Goal: Task Accomplishment & Management: Use online tool/utility

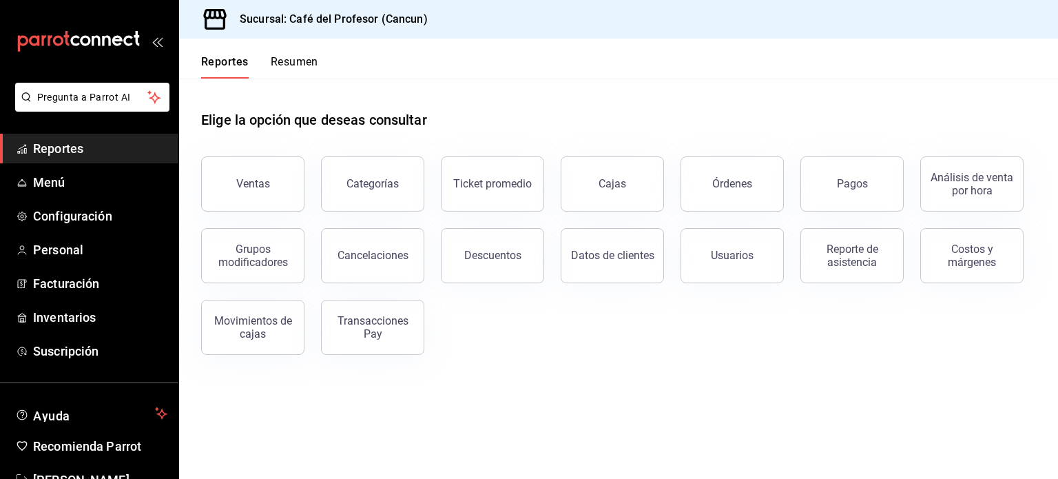
click at [287, 59] on button "Resumen" at bounding box center [295, 66] width 48 height 23
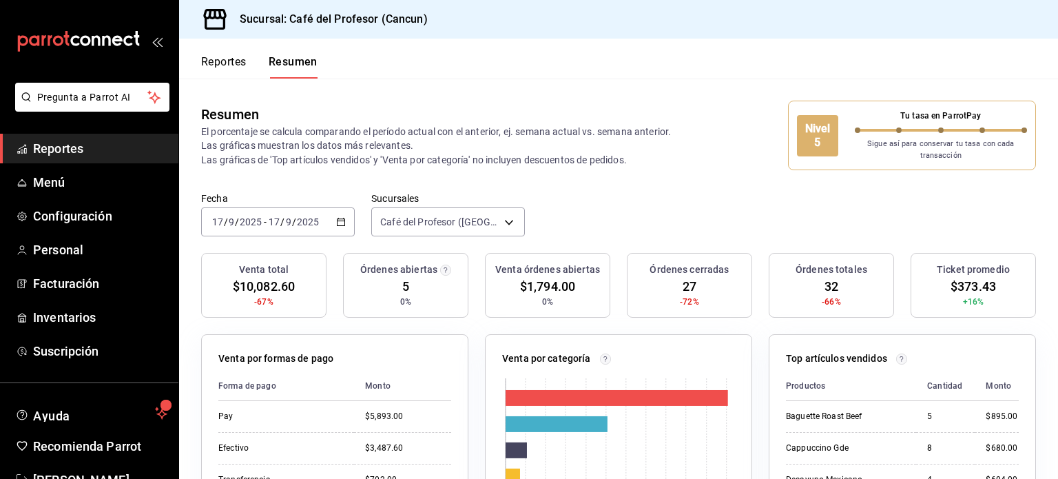
scroll to position [41, 0]
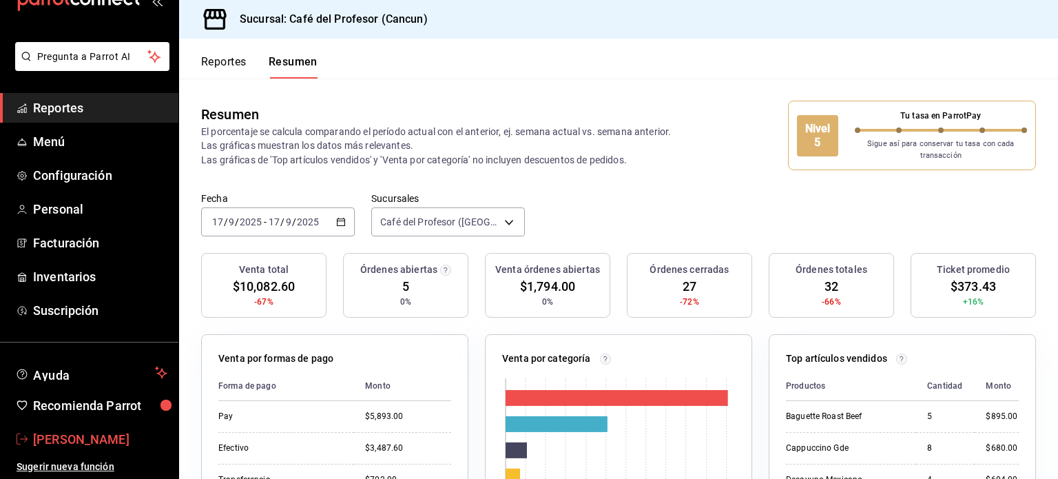
click at [86, 447] on span "Mariela Gonzalez Contreras" at bounding box center [100, 439] width 134 height 19
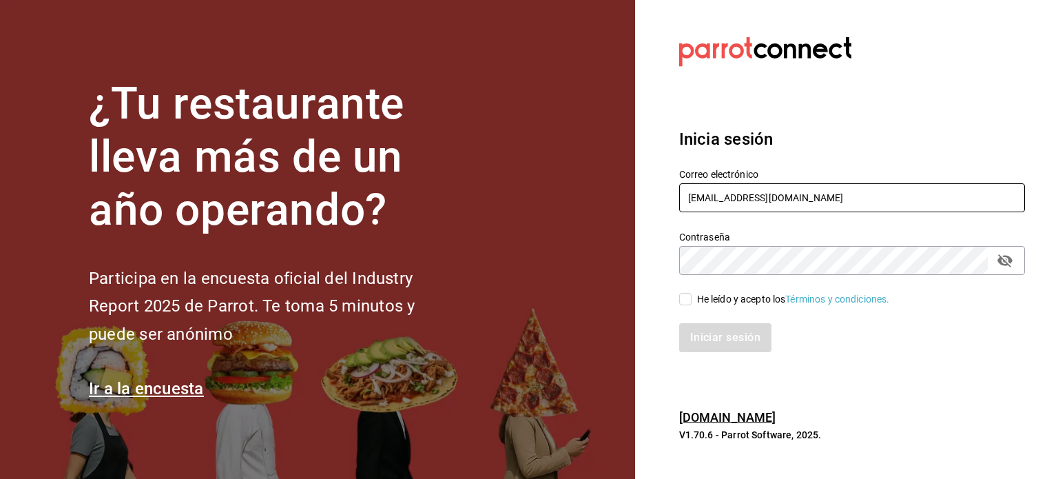
click at [800, 194] on input "makys202@gmail.com" at bounding box center [852, 197] width 346 height 29
type input "operacioncocina@cafedelprofesor.mx"
click at [688, 298] on input "He leído y acepto los Términos y condiciones." at bounding box center [685, 299] width 12 height 12
checkbox input "true"
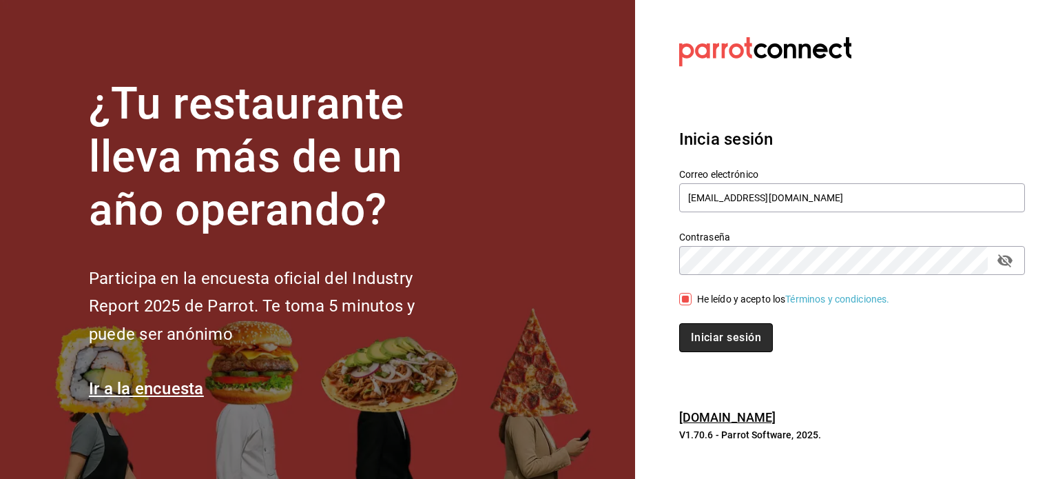
click at [715, 335] on button "Iniciar sesión" at bounding box center [726, 337] width 94 height 29
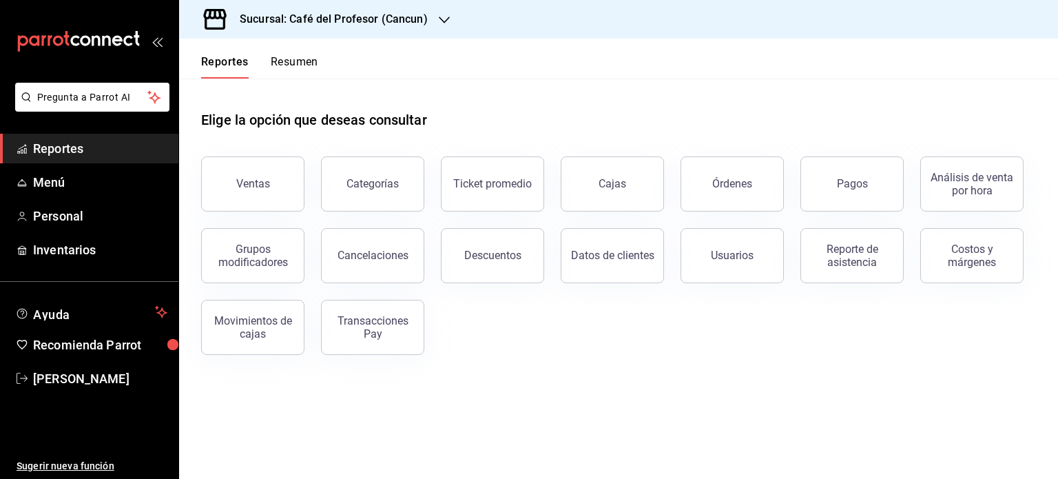
click at [307, 63] on button "Resumen" at bounding box center [295, 66] width 48 height 23
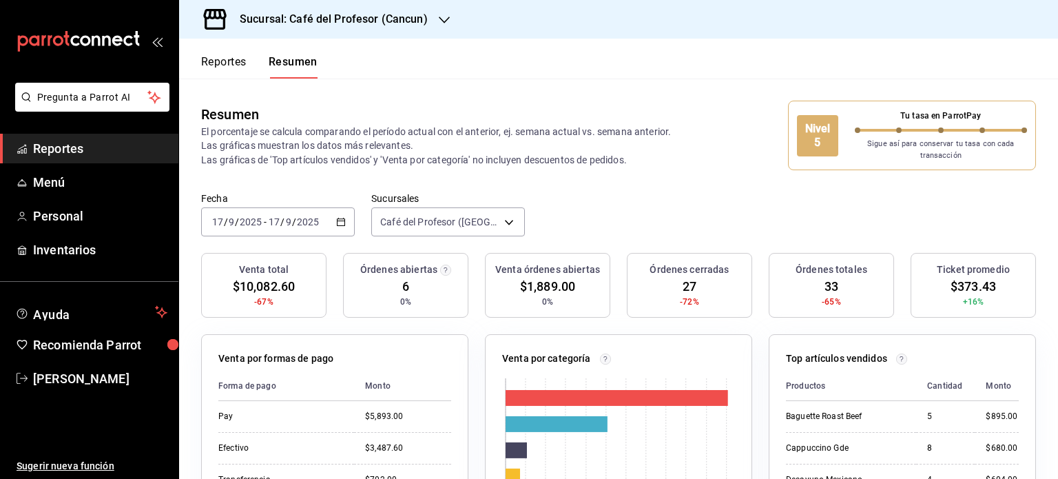
click at [441, 14] on icon "button" at bounding box center [444, 19] width 11 height 11
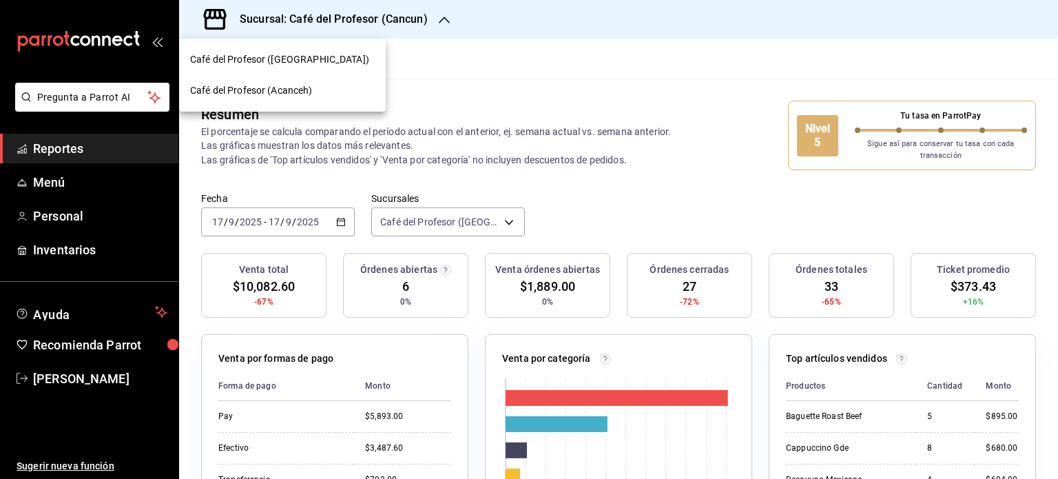
click at [336, 92] on div "Café del Profesor (Acanceh)" at bounding box center [282, 90] width 185 height 14
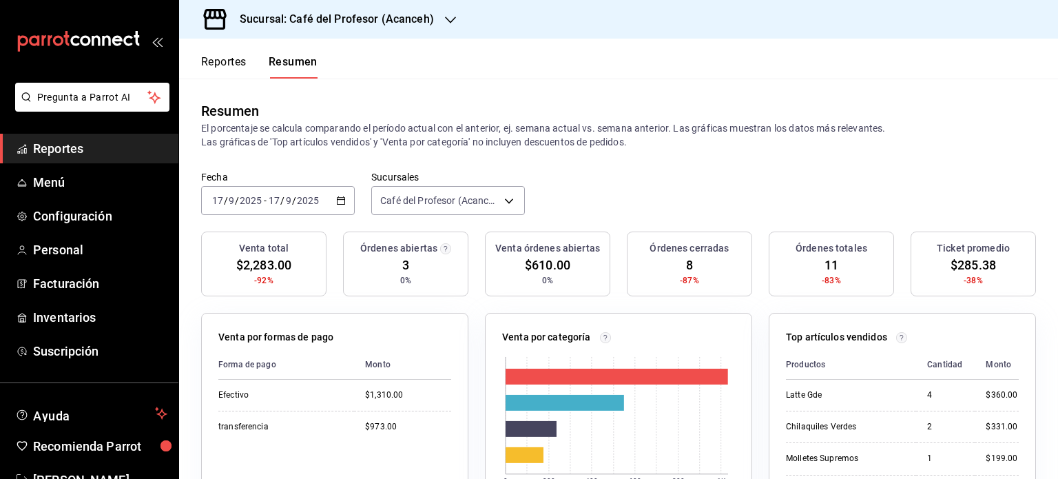
click at [445, 17] on icon "button" at bounding box center [450, 19] width 11 height 11
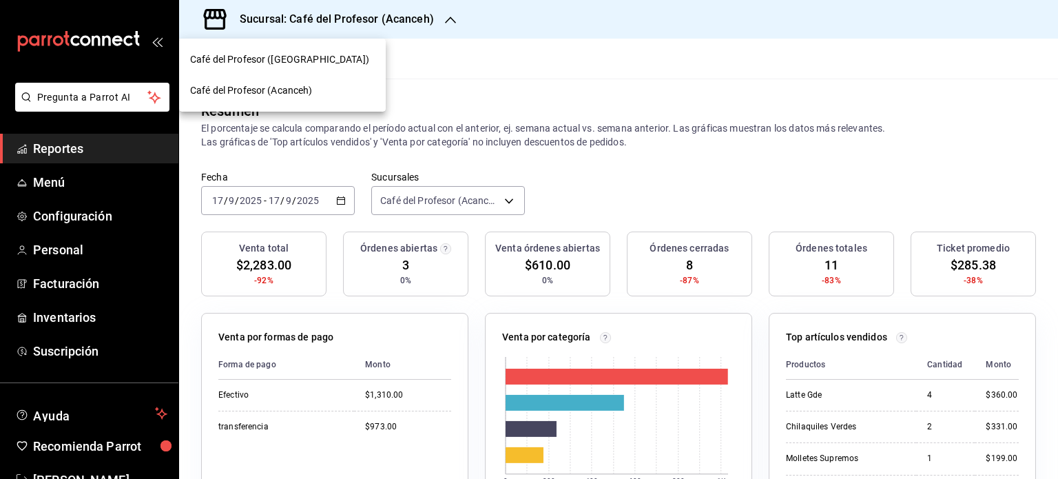
click at [349, 61] on div "Café del Profesor ([GEOGRAPHIC_DATA])" at bounding box center [282, 59] width 185 height 14
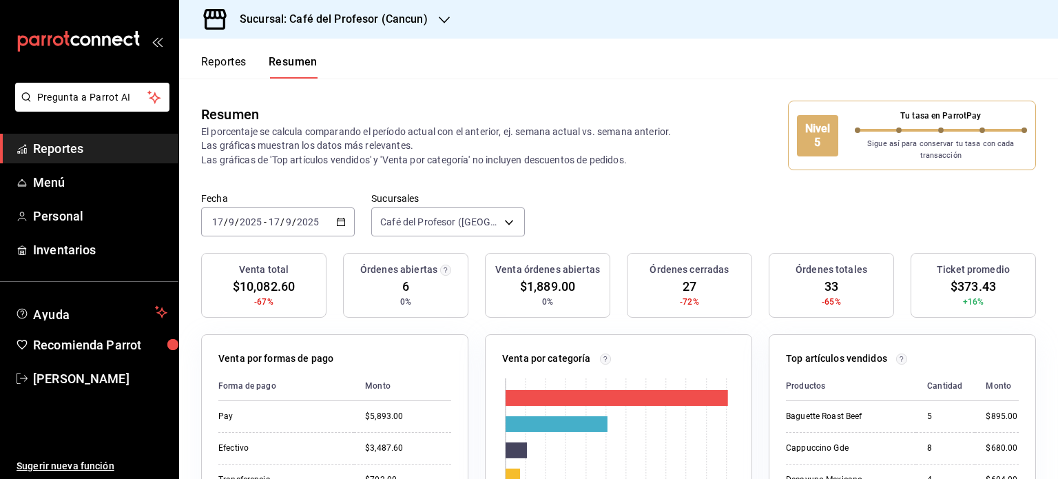
click at [75, 144] on span "Reportes" at bounding box center [100, 148] width 134 height 19
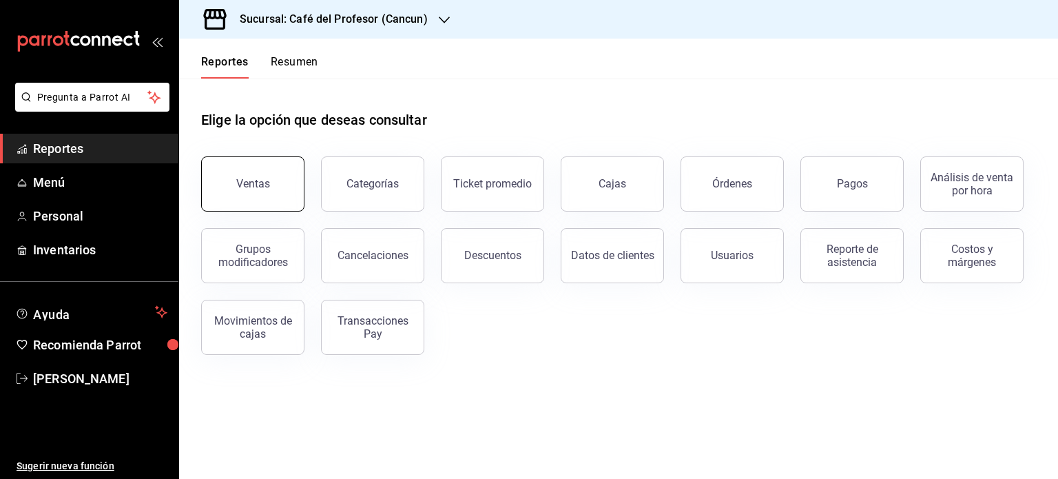
click at [278, 192] on button "Ventas" at bounding box center [252, 183] width 103 height 55
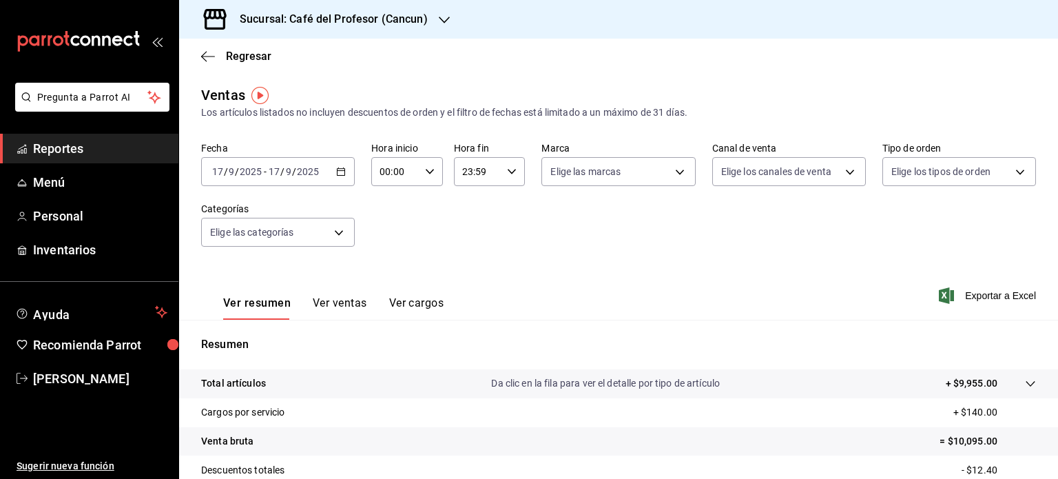
click at [339, 175] on \(Stroke\) "button" at bounding box center [341, 172] width 8 height 8
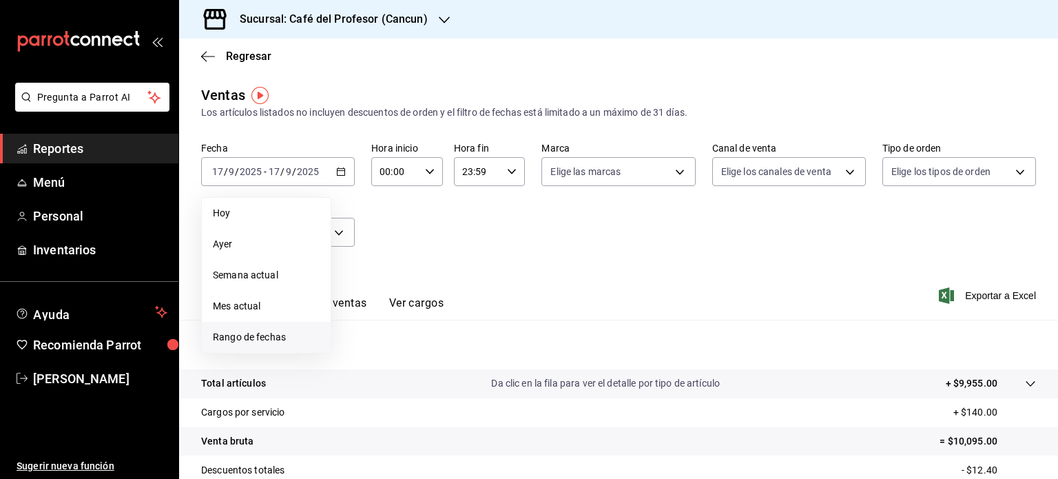
click at [293, 341] on span "Rango de fechas" at bounding box center [266, 337] width 107 height 14
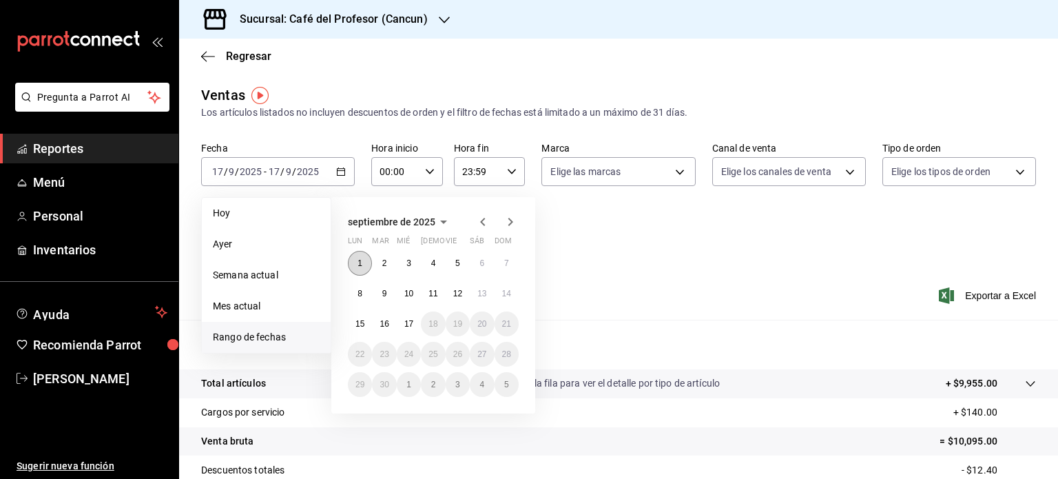
click at [369, 268] on button "1" at bounding box center [360, 263] width 24 height 25
click at [410, 323] on abbr "17" at bounding box center [408, 324] width 9 height 10
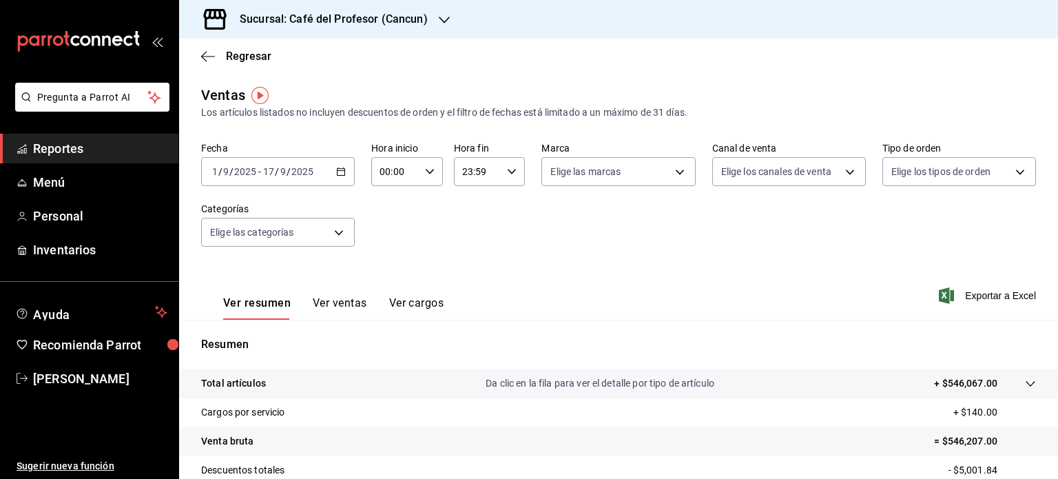
click at [447, 12] on div "Sucursal: Café del Profesor (Cancun)" at bounding box center [322, 19] width 265 height 39
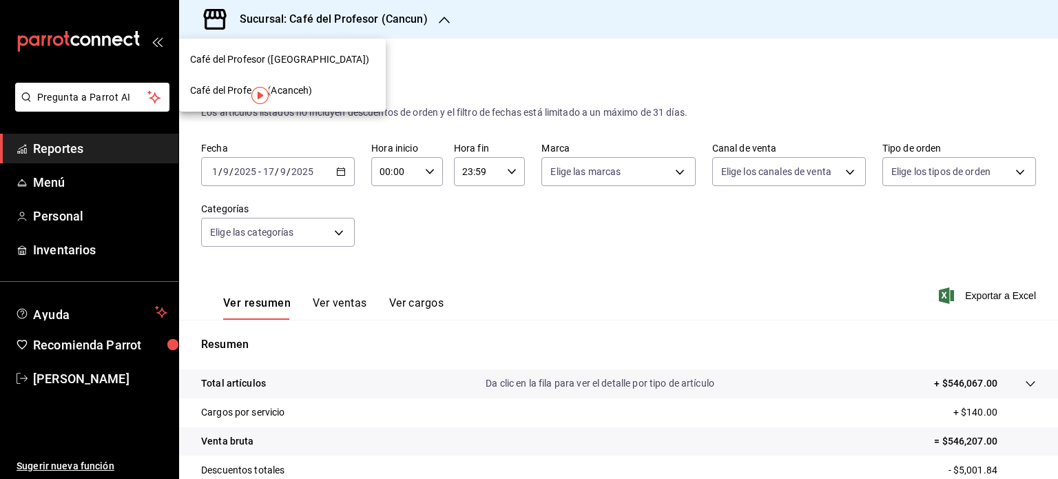
click at [327, 98] on div "Café del Profesor (Acanceh)" at bounding box center [282, 90] width 207 height 31
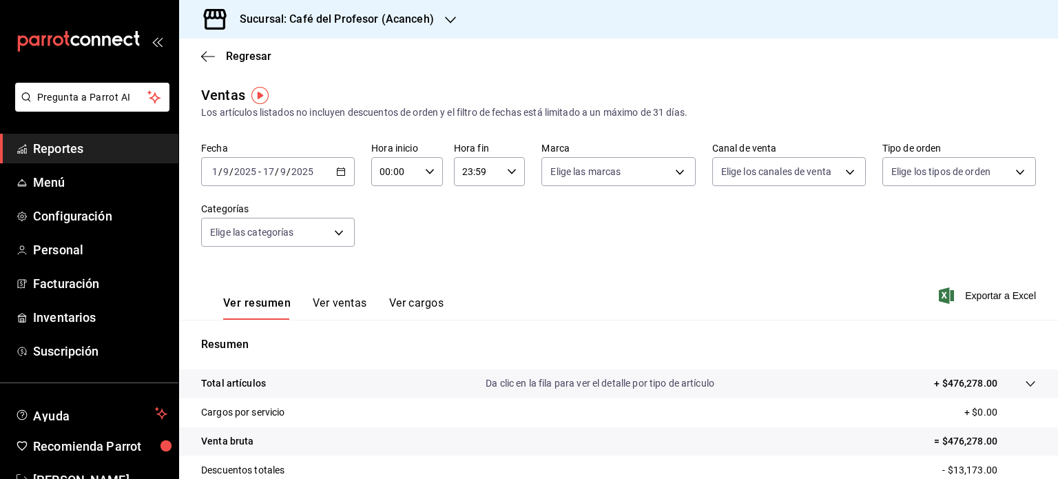
click at [453, 21] on div "Sucursal: Café del Profesor (Acanceh)" at bounding box center [326, 19] width 272 height 39
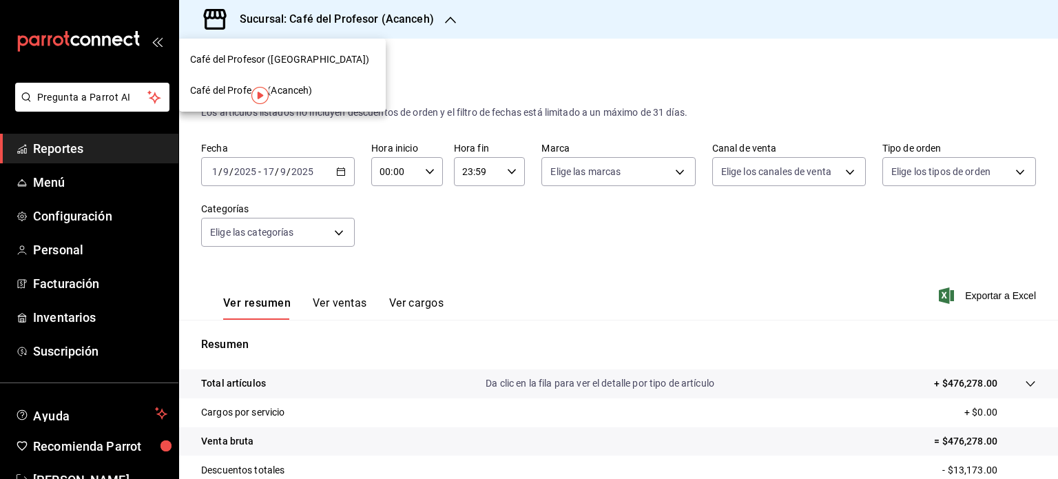
click at [342, 67] on div "Café del Profesor ([GEOGRAPHIC_DATA])" at bounding box center [282, 59] width 207 height 31
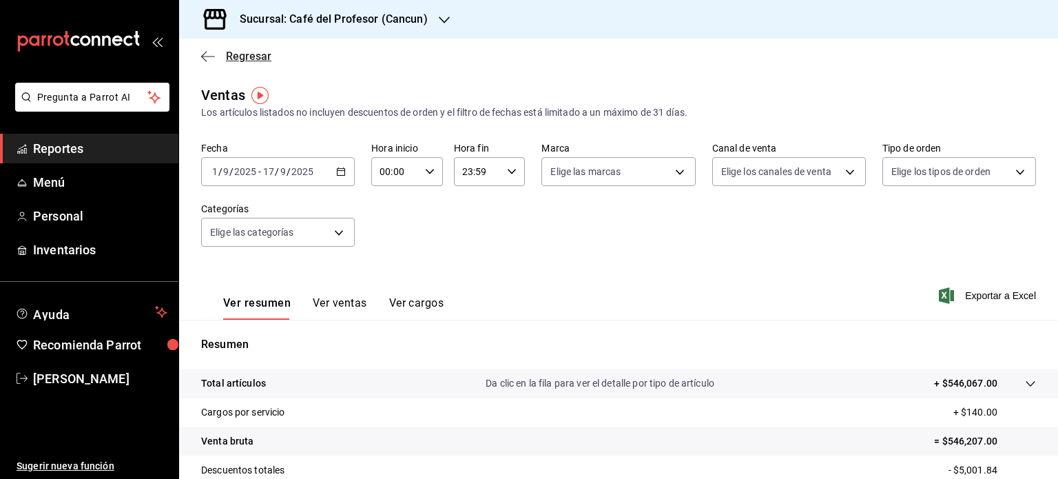
click at [204, 50] on icon "button" at bounding box center [208, 56] width 14 height 12
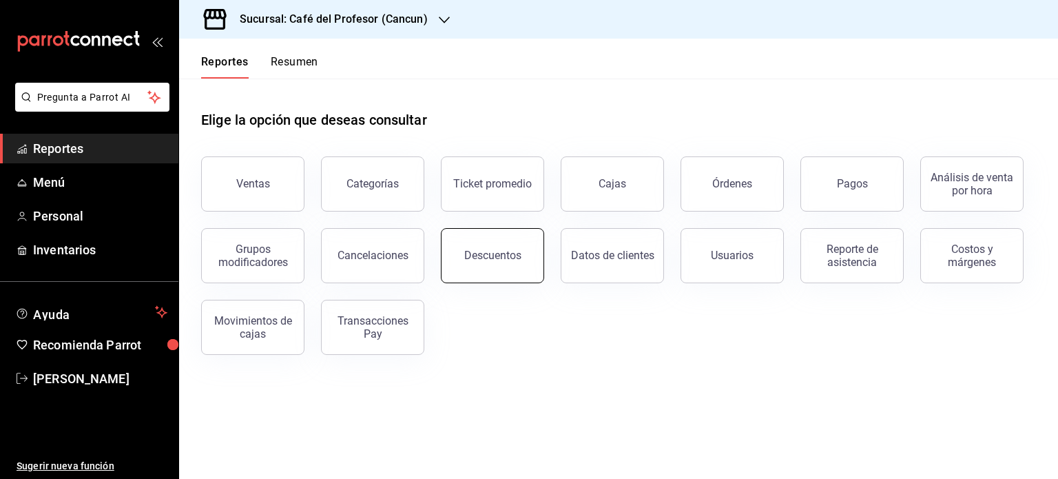
click at [515, 264] on button "Descuentos" at bounding box center [492, 255] width 103 height 55
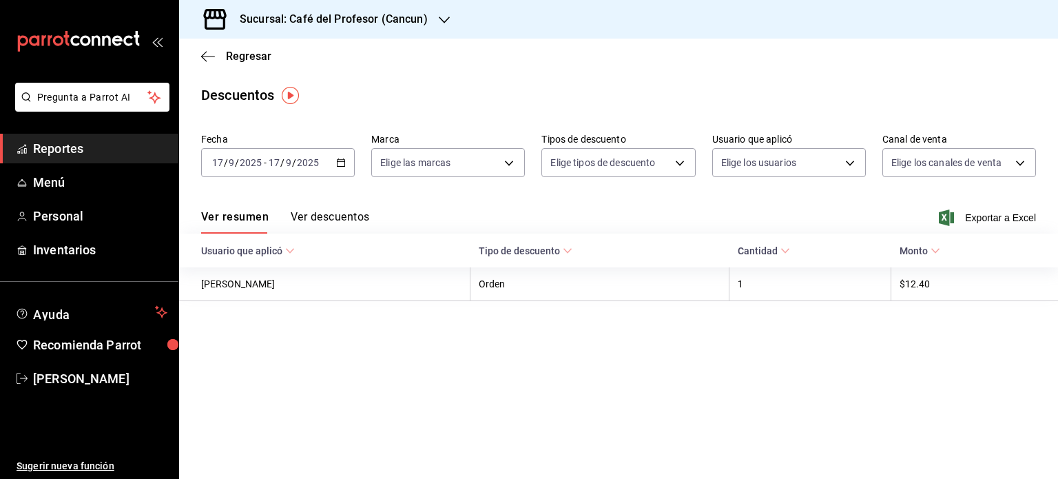
click at [340, 162] on \(Stroke\) "button" at bounding box center [342, 161] width 8 height 1
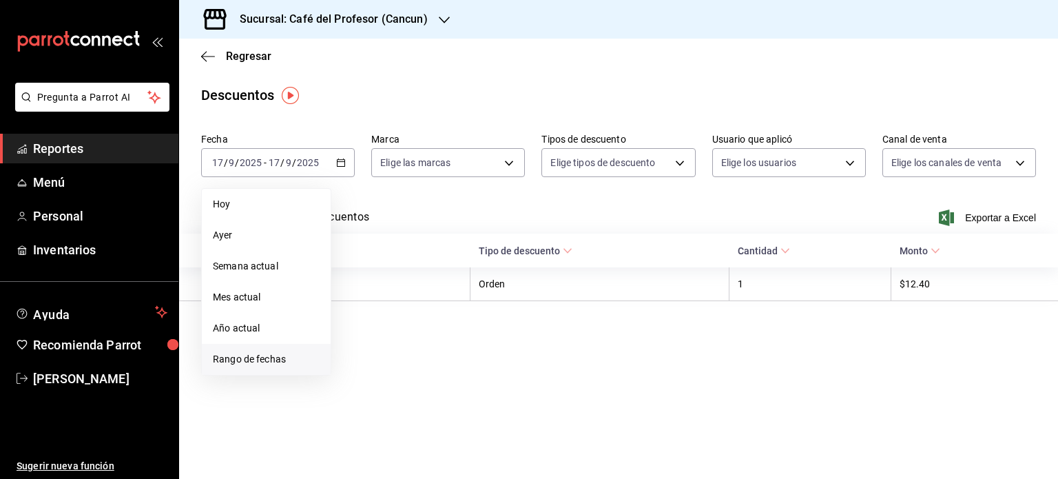
click at [260, 354] on span "Rango de fechas" at bounding box center [266, 359] width 107 height 14
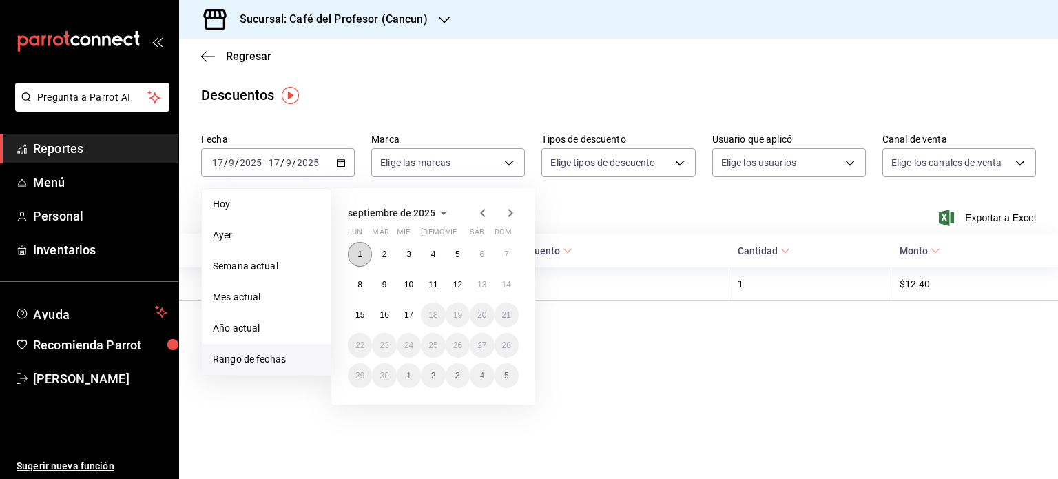
click at [358, 263] on button "1" at bounding box center [360, 254] width 24 height 25
click at [407, 320] on button "17" at bounding box center [409, 315] width 24 height 25
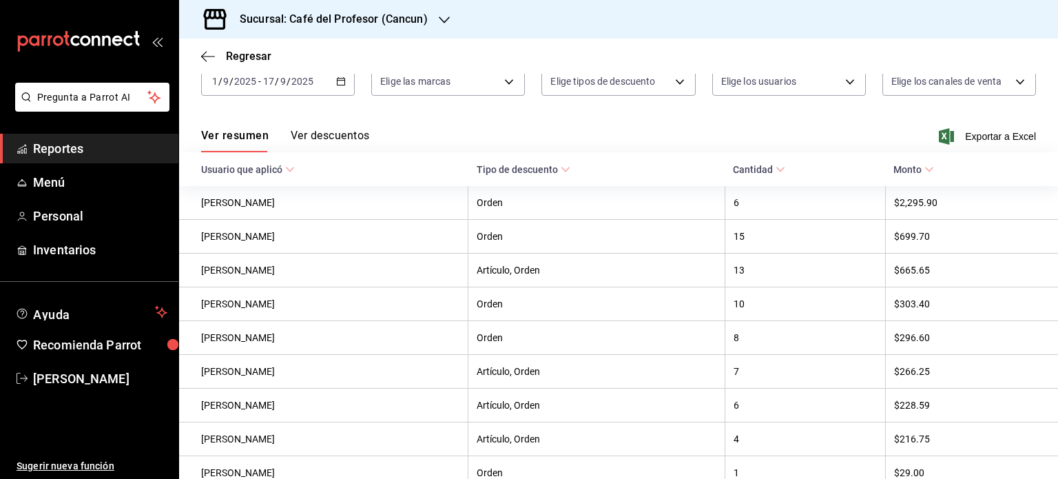
scroll to position [83, 0]
click at [786, 167] on icon at bounding box center [781, 168] width 10 height 10
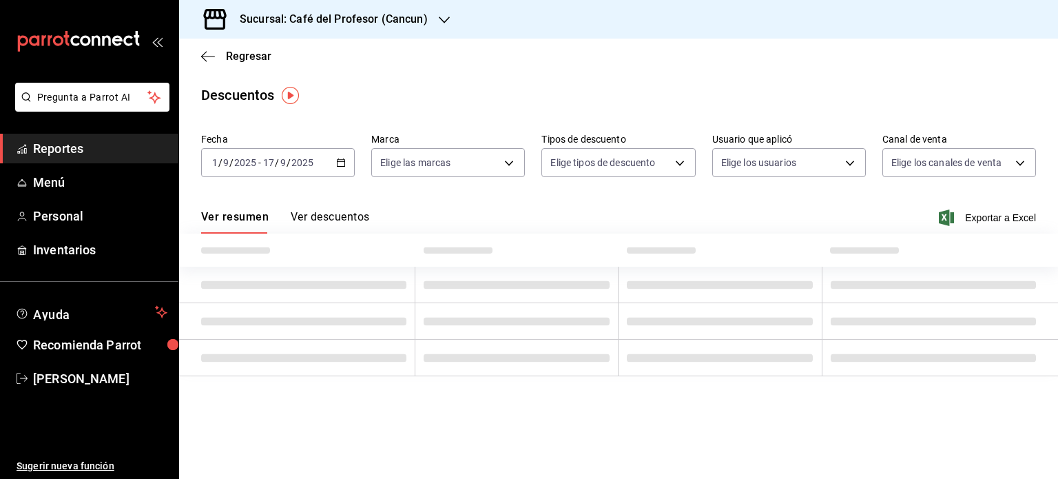
scroll to position [0, 0]
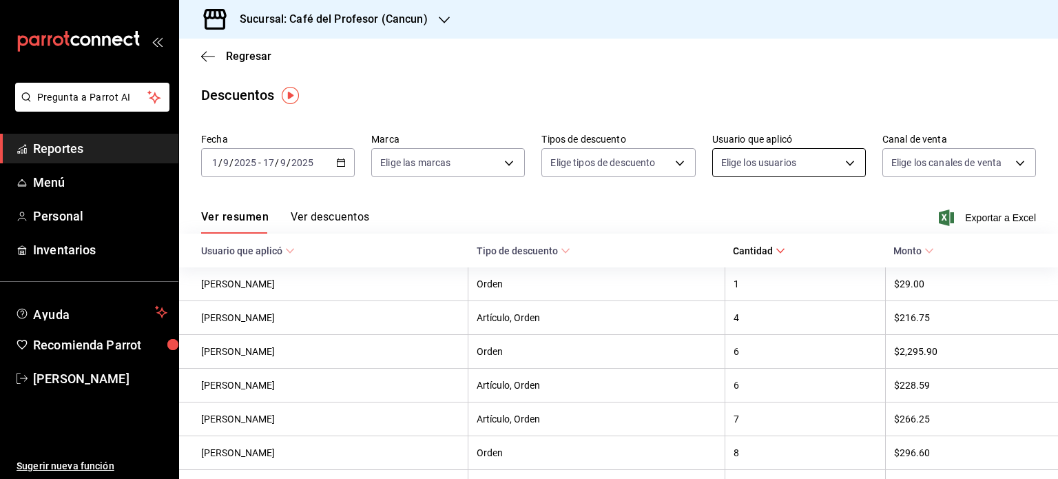
click at [844, 164] on body "Pregunta a Parrot AI Reportes Menú Personal Inventarios Ayuda Recomienda Parrot…" at bounding box center [529, 239] width 1058 height 479
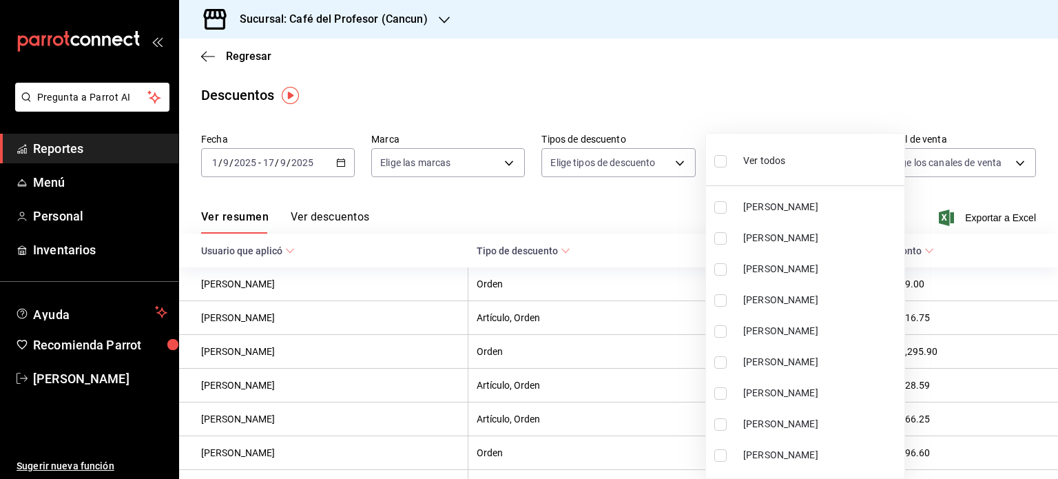
click at [838, 83] on div at bounding box center [529, 239] width 1058 height 479
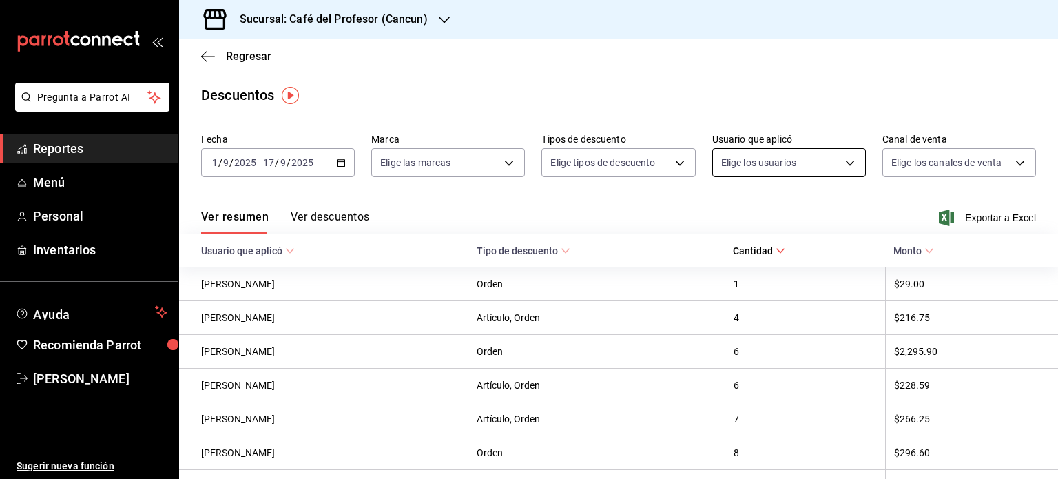
click at [846, 163] on body "Pregunta a Parrot AI Reportes Menú Personal Inventarios Ayuda Recomienda Parrot…" at bounding box center [529, 239] width 1058 height 479
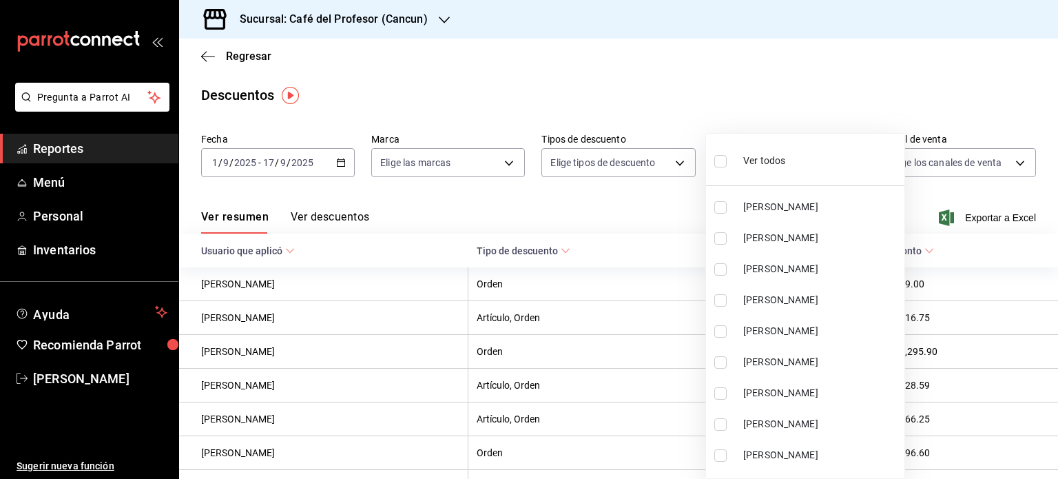
click at [827, 71] on div at bounding box center [529, 239] width 1058 height 479
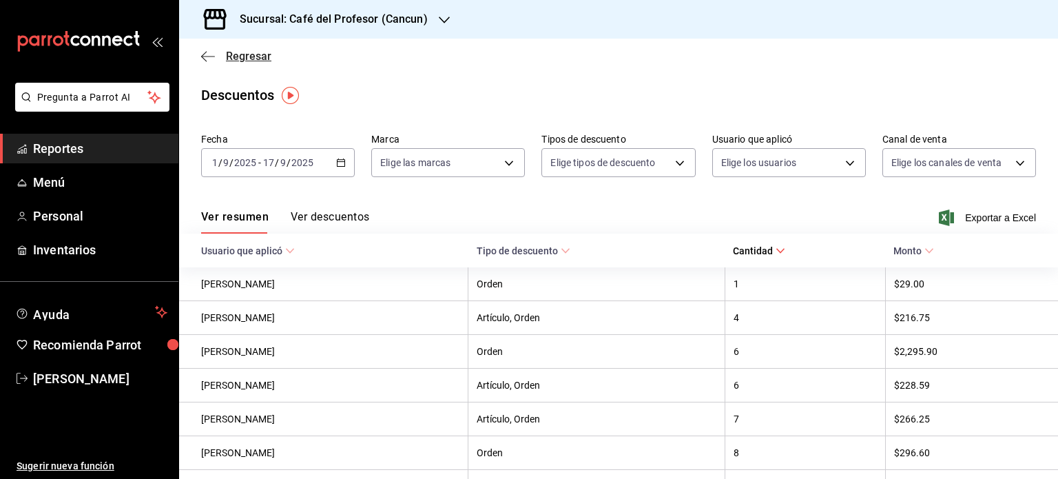
click at [207, 59] on icon "button" at bounding box center [208, 56] width 14 height 12
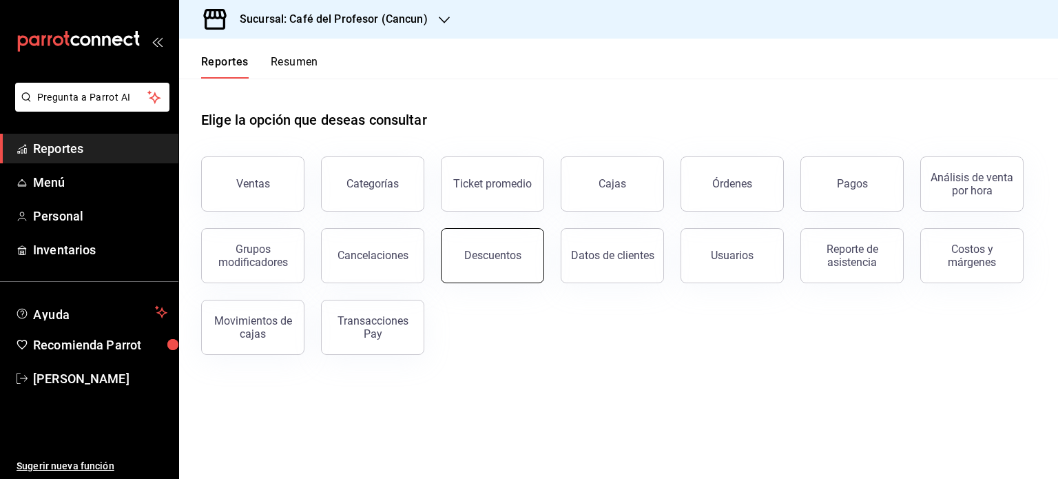
click at [502, 265] on button "Descuentos" at bounding box center [492, 255] width 103 height 55
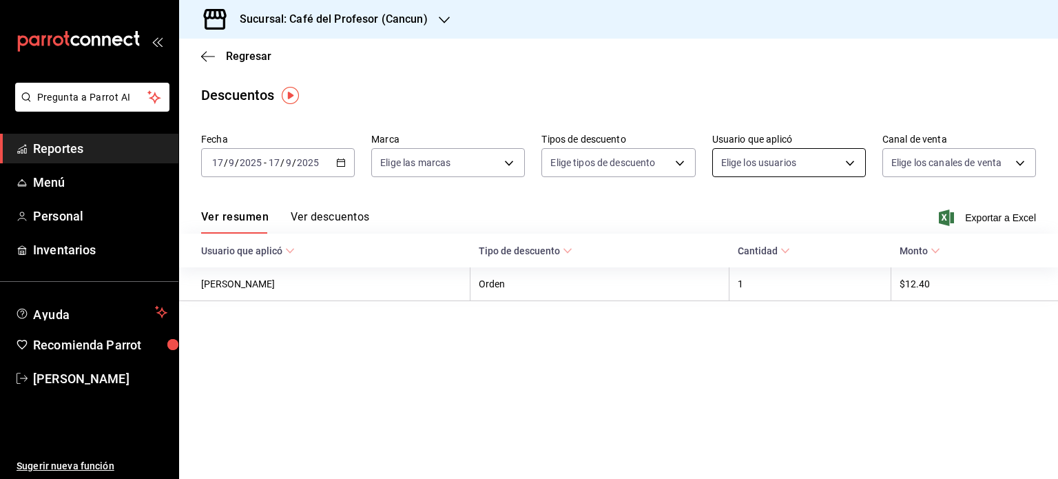
click at [854, 165] on body "Pregunta a Parrot AI Reportes Menú Personal Inventarios Ayuda Recomienda Parrot…" at bounding box center [529, 239] width 1058 height 479
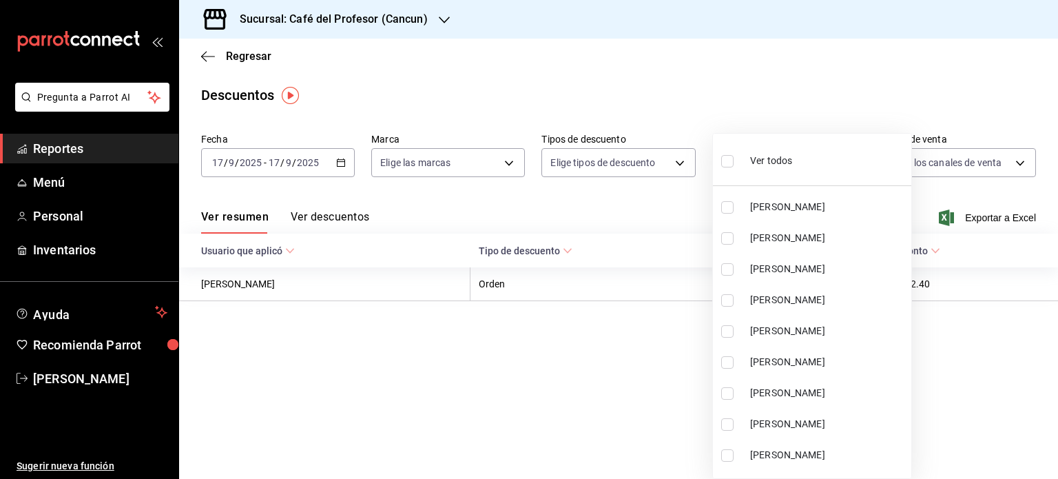
click at [800, 90] on div at bounding box center [529, 239] width 1058 height 479
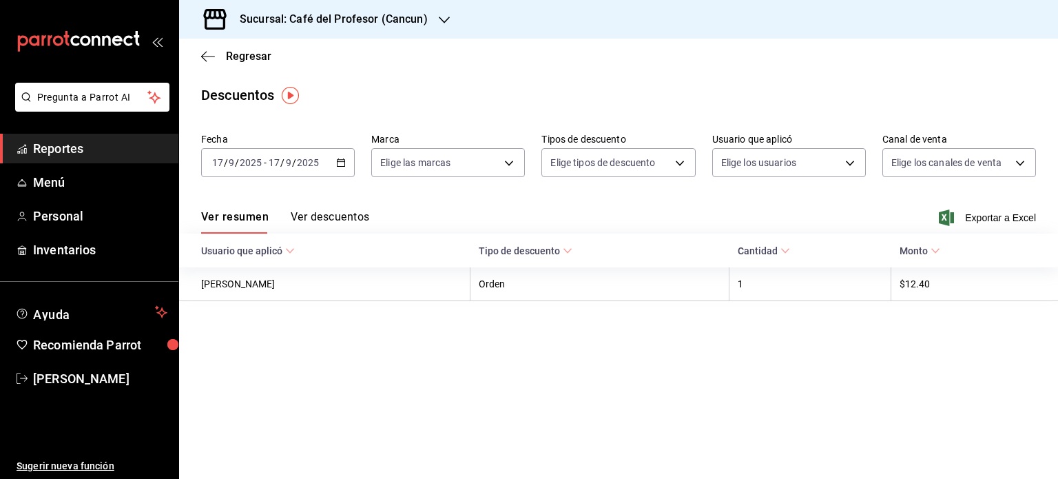
click at [336, 163] on div "2025-09-17 17 / 9 / 2025 - 2025-09-17 17 / 9 / 2025" at bounding box center [278, 162] width 154 height 29
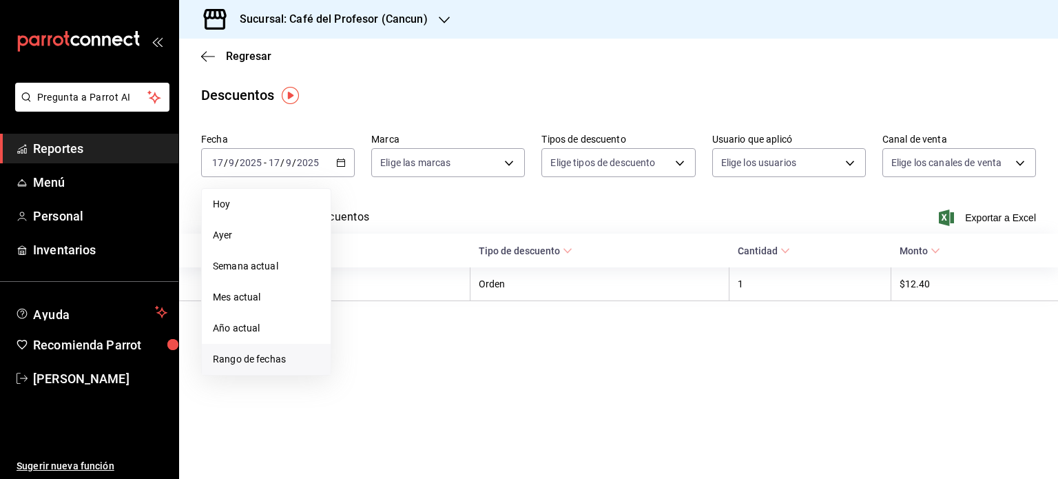
click at [288, 349] on li "Rango de fechas" at bounding box center [266, 359] width 129 height 31
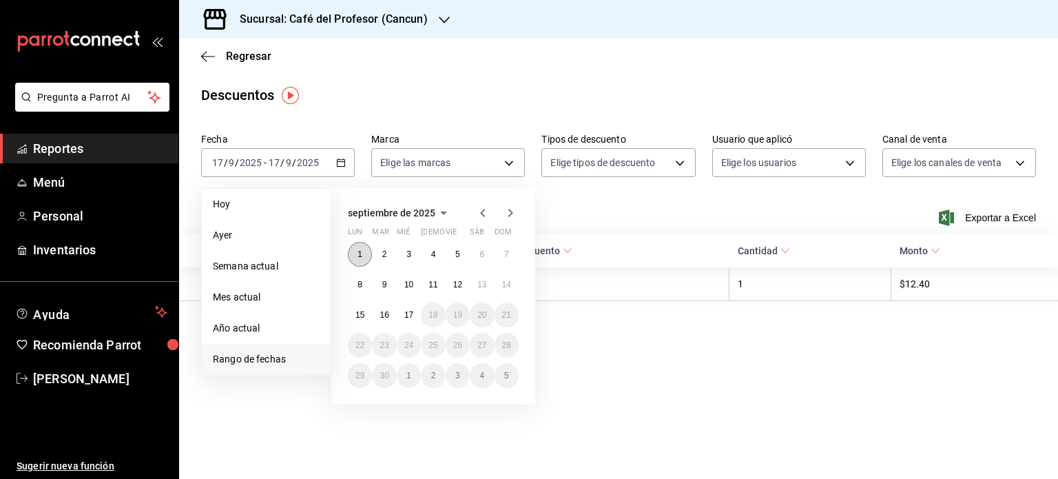
click at [367, 253] on button "1" at bounding box center [360, 254] width 24 height 25
click at [418, 318] on button "17" at bounding box center [409, 315] width 24 height 25
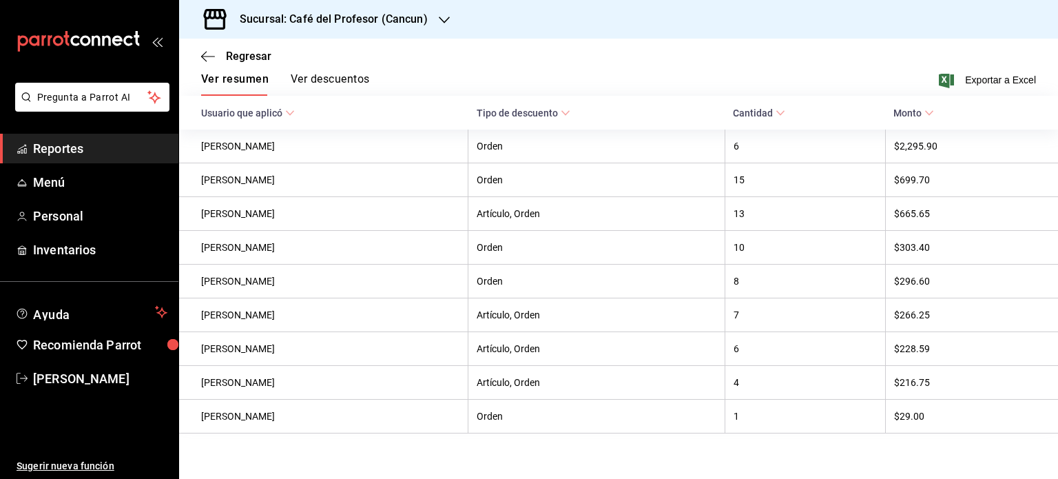
scroll to position [152, 0]
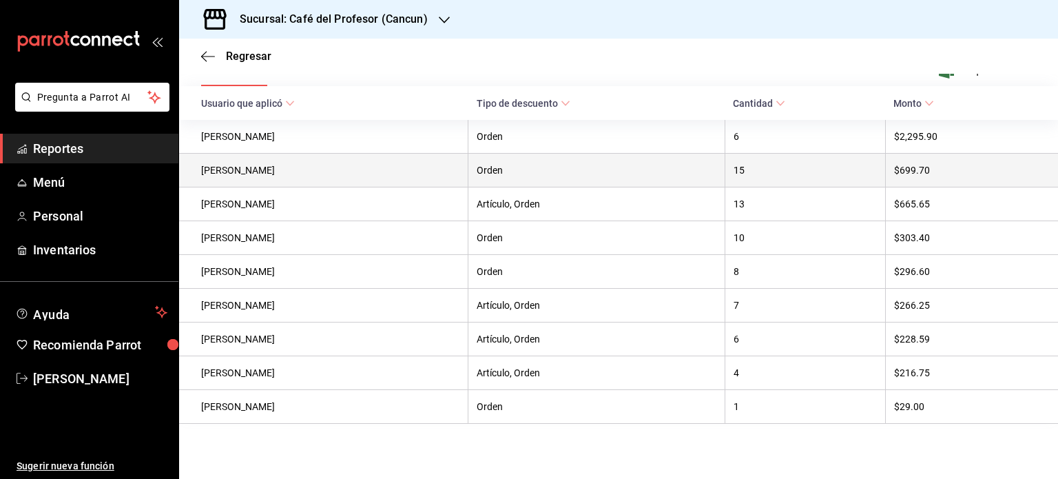
click at [912, 172] on th "$699.70" at bounding box center [971, 171] width 173 height 34
click at [262, 165] on th "Camila Guerrero Matos" at bounding box center [323, 171] width 289 height 34
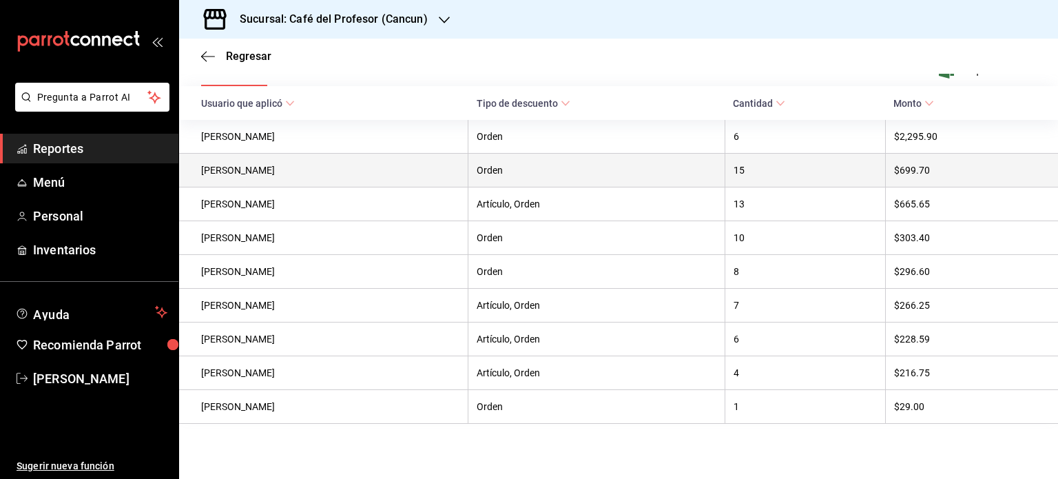
click at [927, 167] on th "$699.70" at bounding box center [971, 171] width 173 height 34
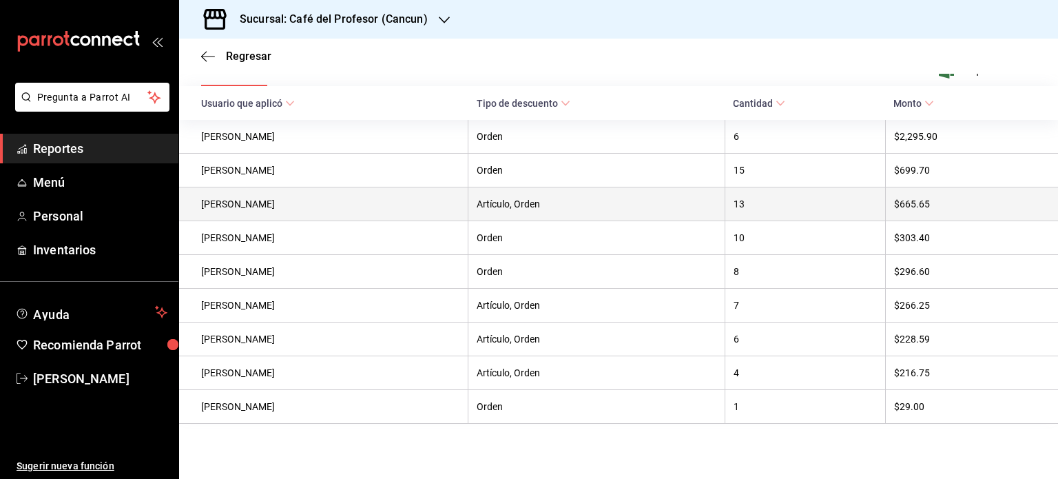
click at [981, 211] on th "$665.65" at bounding box center [971, 204] width 173 height 34
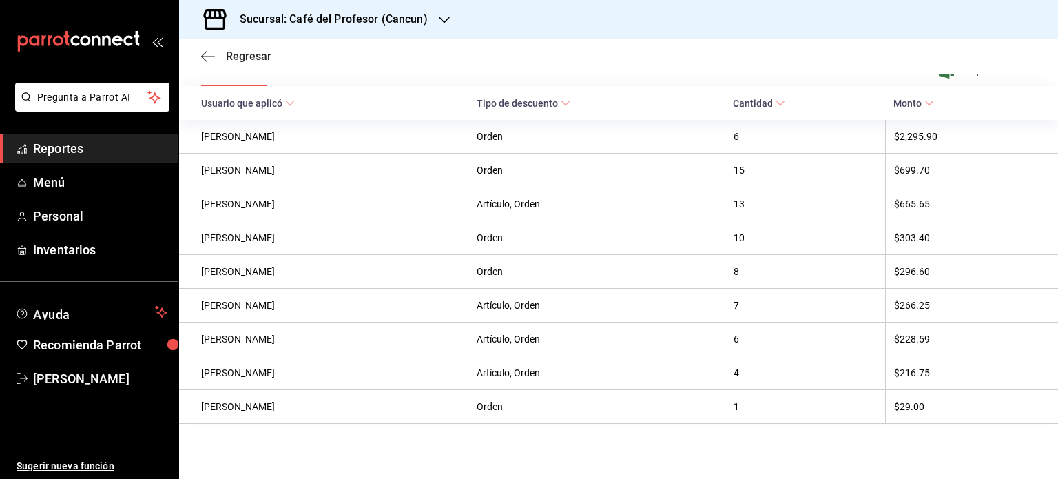
click at [207, 59] on icon "button" at bounding box center [208, 56] width 14 height 12
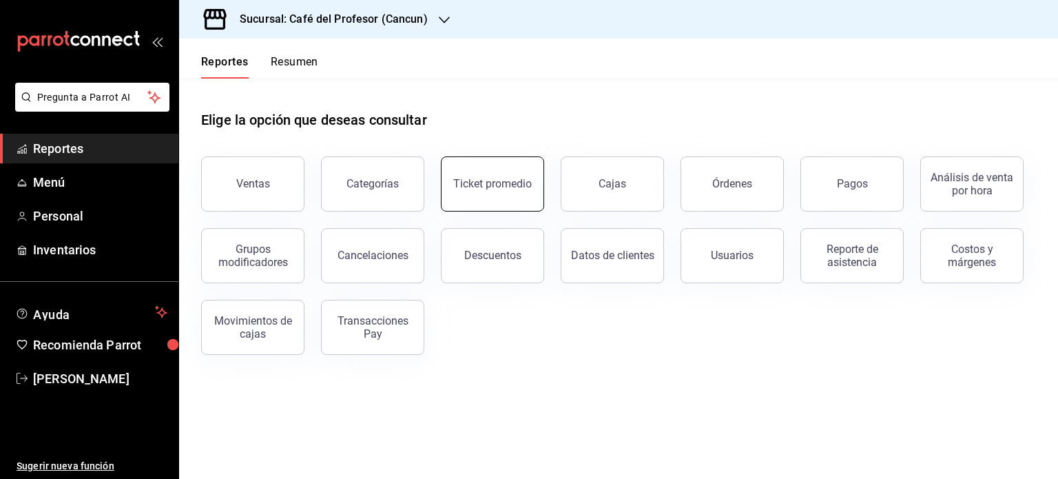
click at [498, 194] on button "Ticket promedio" at bounding box center [492, 183] width 103 height 55
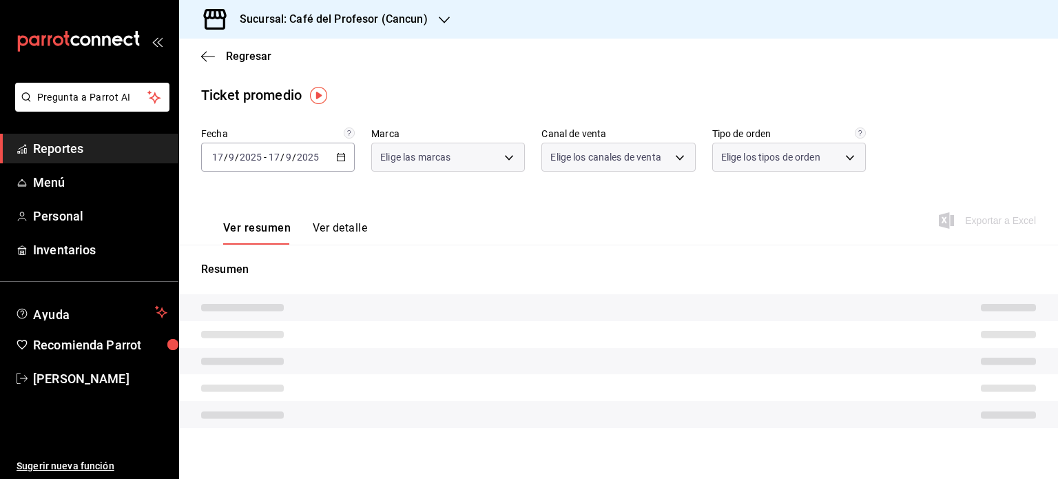
type input "c124c12d-dc0e-4a3d-911f-5b13390841f9"
type input "PARROT,UBER_EATS,RAPPI,DIDI_FOOD,ONLINE"
type input "e63addf7-f6de-41eb-9ab7-971b33c4aeea,82f5e9ba-350f-4f34-814f-532dfac66924,349f8…"
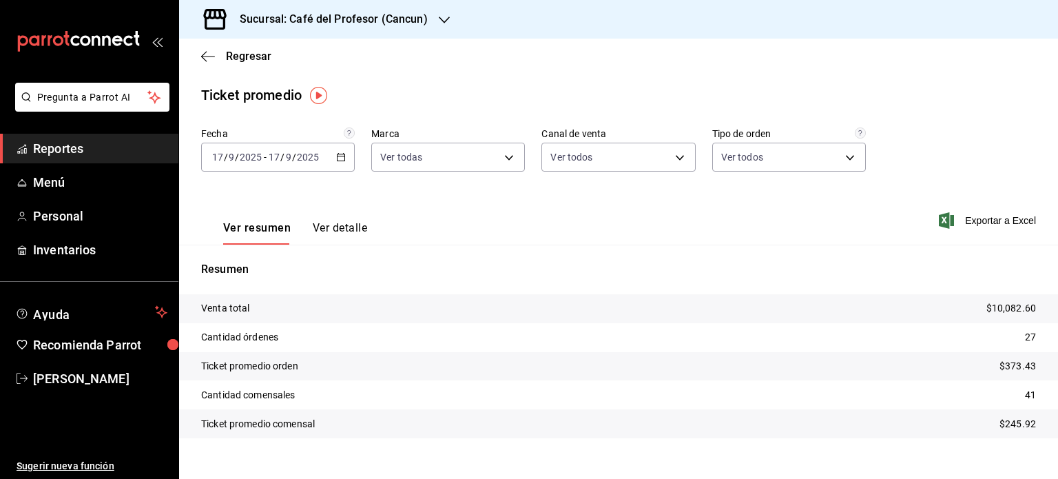
drag, startPoint x: 910, startPoint y: 234, endPoint x: 648, endPoint y: 183, distance: 266.0
click at [648, 183] on div "Fecha 2025-09-17 17 / 9 / 2025 - 2025-09-17 17 / 9 / 2025 Marca Ver todas c124c…" at bounding box center [618, 301] width 879 height 349
click at [338, 159] on icon "button" at bounding box center [341, 157] width 10 height 10
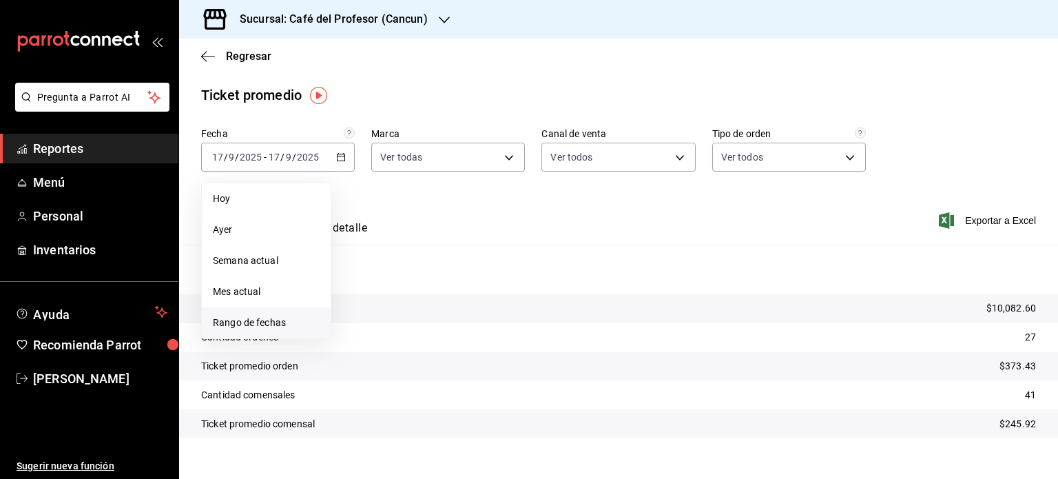
click at [260, 321] on span "Rango de fechas" at bounding box center [266, 323] width 107 height 14
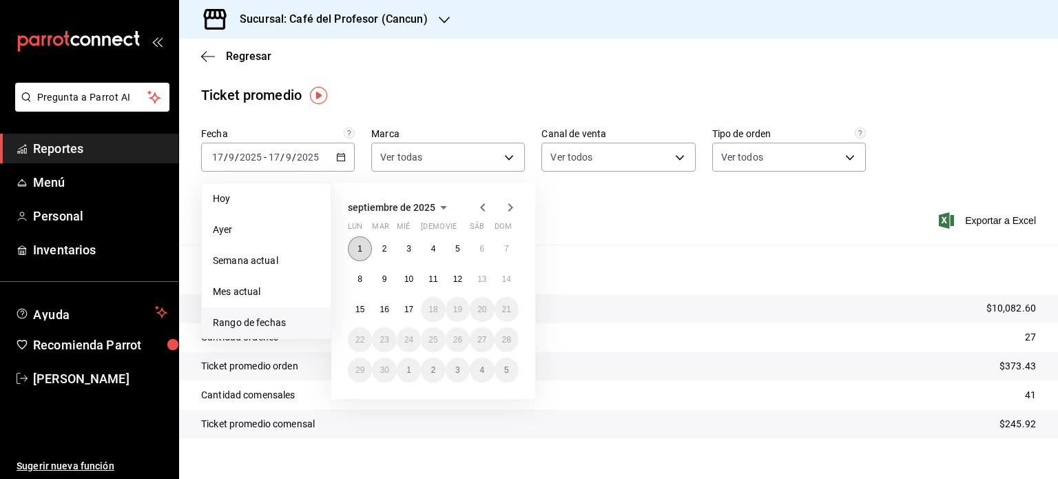
click at [365, 250] on button "1" at bounding box center [360, 248] width 24 height 25
click at [410, 306] on abbr "17" at bounding box center [408, 310] width 9 height 10
